Goal: Find specific page/section: Find specific page/section

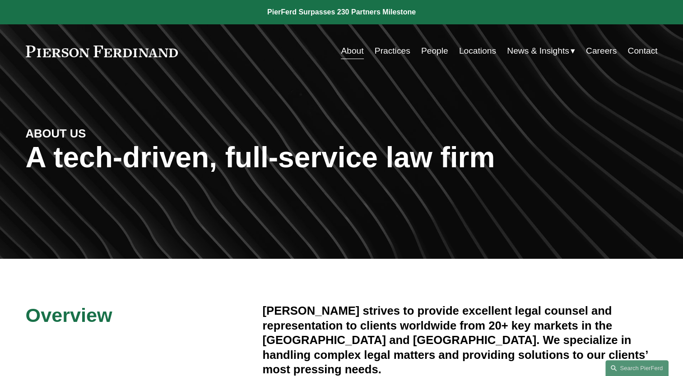
drag, startPoint x: 0, startPoint y: 0, endPoint x: 434, endPoint y: 53, distance: 437.0
click at [434, 53] on link "People" at bounding box center [434, 50] width 27 height 17
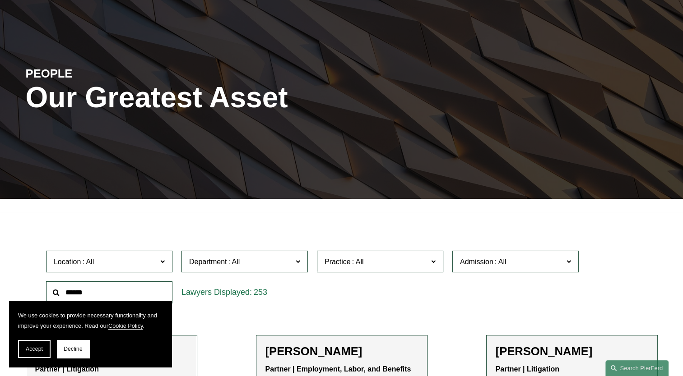
scroll to position [271, 0]
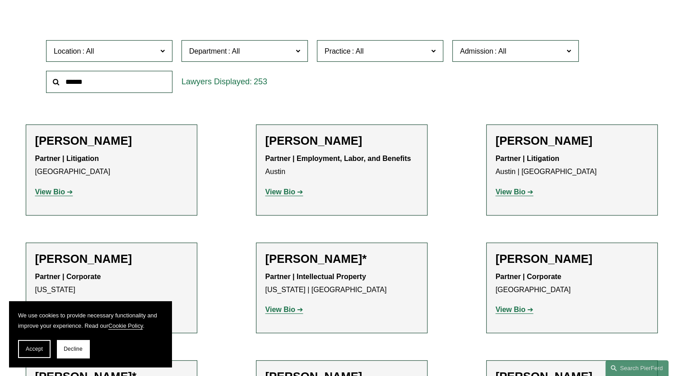
click at [130, 89] on input "text" at bounding box center [109, 82] width 126 height 22
type input "*****"
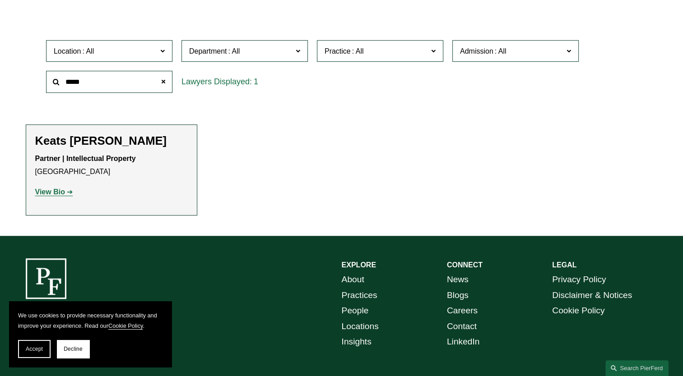
click at [56, 189] on strong "View Bio" at bounding box center [50, 192] width 30 height 8
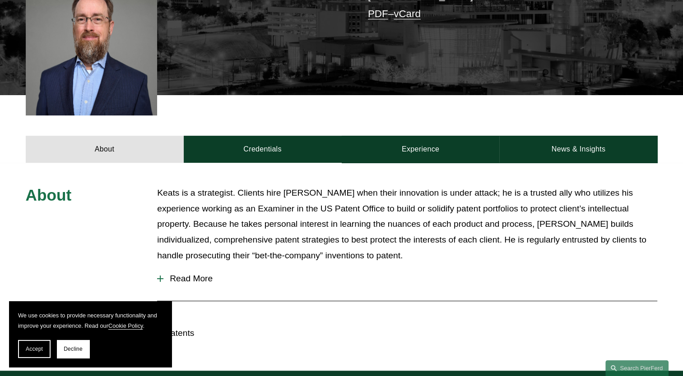
scroll to position [316, 0]
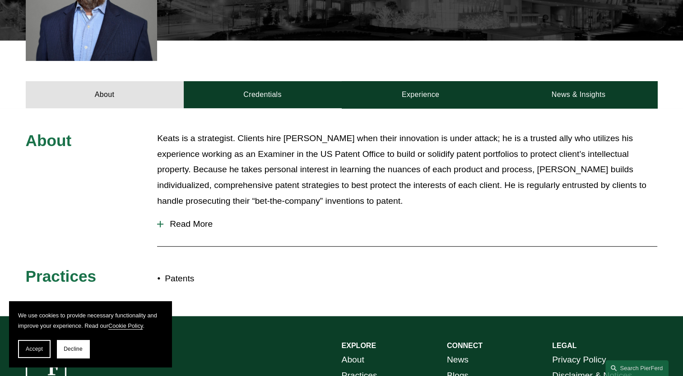
click at [171, 228] on span "Read More" at bounding box center [410, 224] width 494 height 10
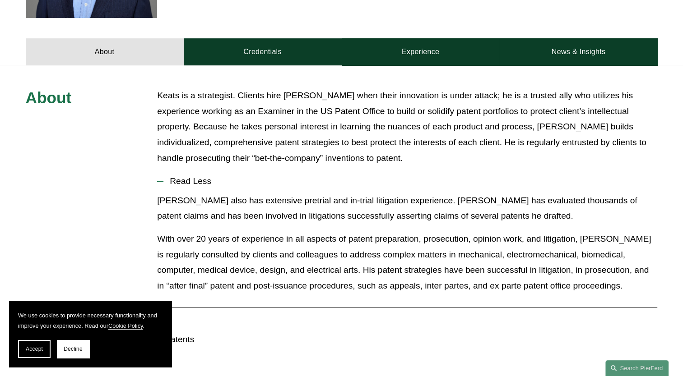
scroll to position [406, 0]
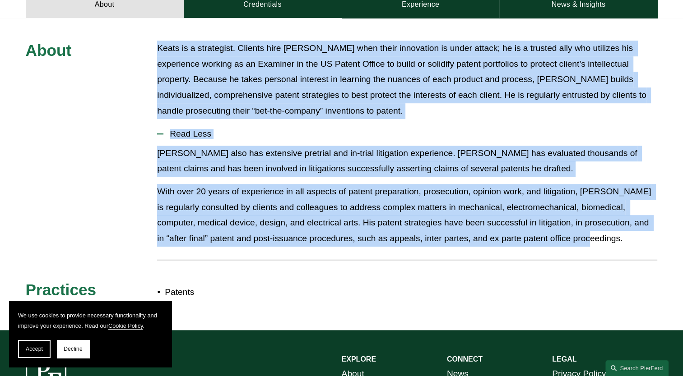
drag, startPoint x: 156, startPoint y: 50, endPoint x: 599, endPoint y: 251, distance: 487.2
click at [599, 251] on div "About Keats is a strategist. Clients hire [PERSON_NAME] when their innovation i…" at bounding box center [341, 174] width 683 height 267
copy div "Lorem ip d sitametcon. Adipisc elit Seddo eius tempo incididunt ut labor etdolo…"
